Goal: Information Seeking & Learning: Learn about a topic

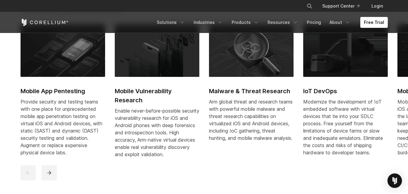
scroll to position [285, 0]
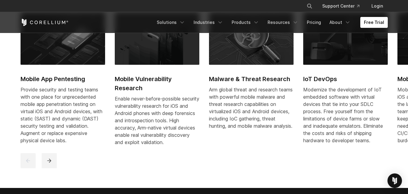
click at [310, 168] on div at bounding box center [205, 160] width 368 height 15
click at [66, 77] on h2 "Mobile App Pentesting" at bounding box center [63, 78] width 85 height 9
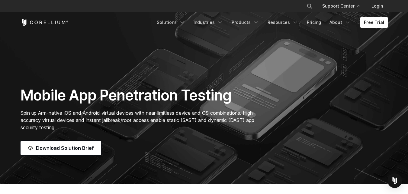
click at [334, 92] on div "Mobile App Penetration Testing Spin up Arm-native iOS and Android virtual devic…" at bounding box center [203, 120] width 379 height 69
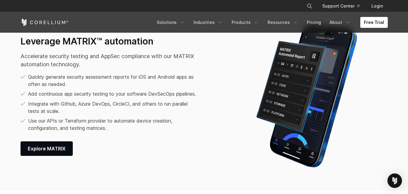
scroll to position [737, 0]
